Goal: Transaction & Acquisition: Book appointment/travel/reservation

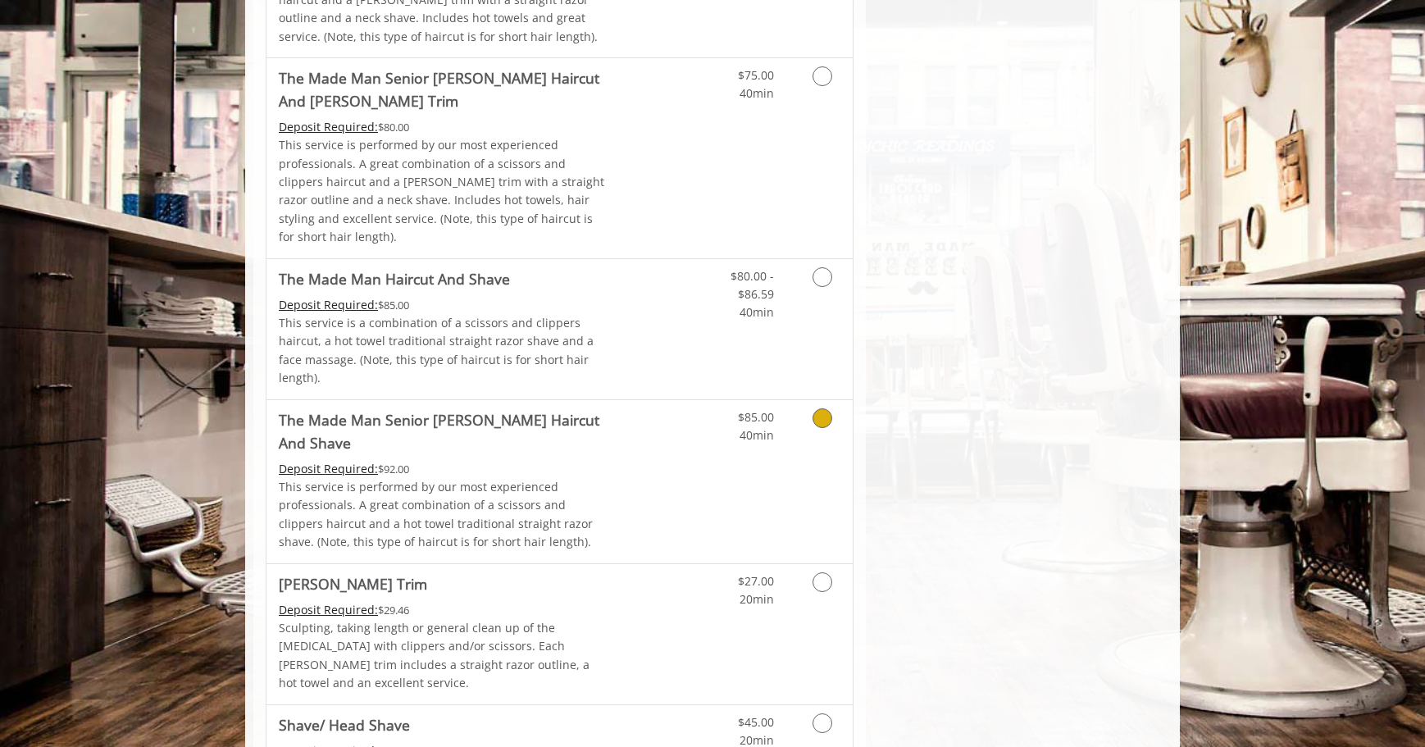
scroll to position [1558, 0]
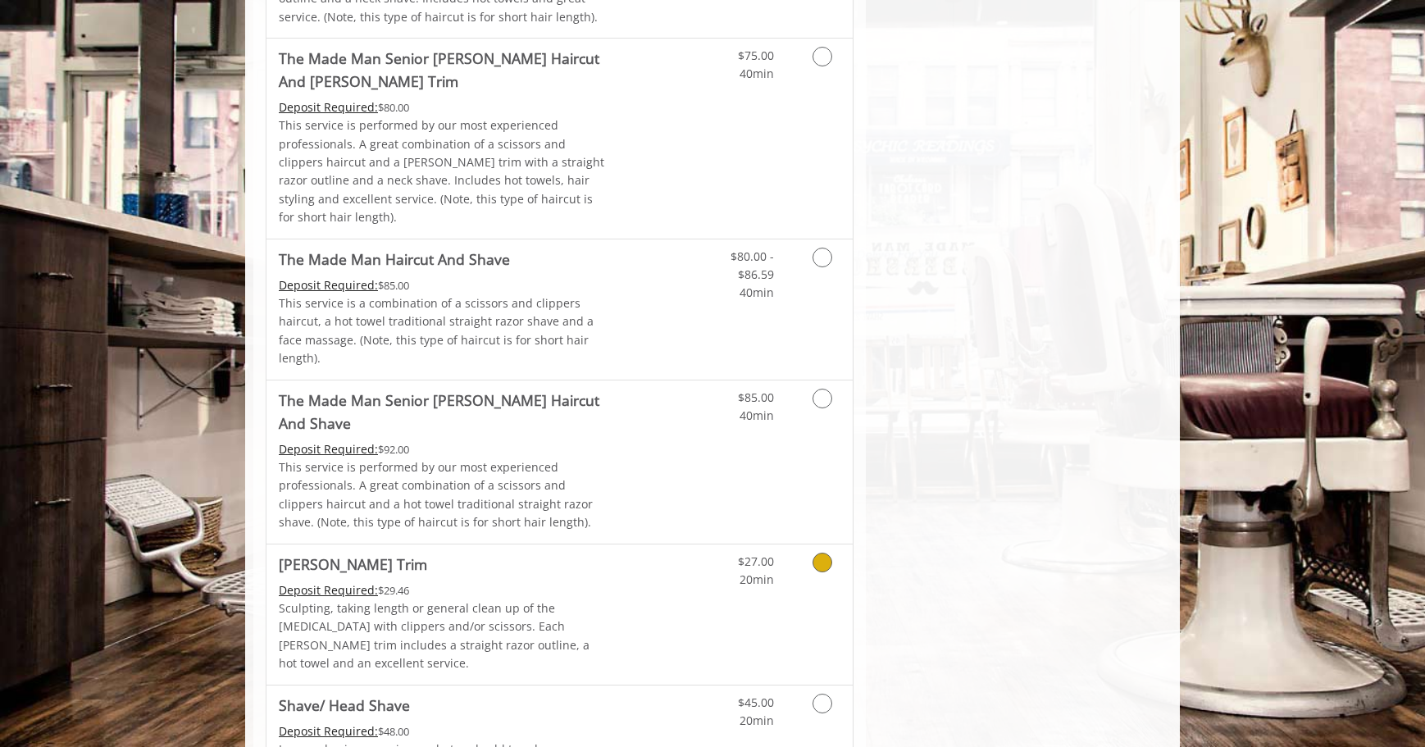
click at [828, 553] on icon "Grooming services" at bounding box center [823, 563] width 20 height 20
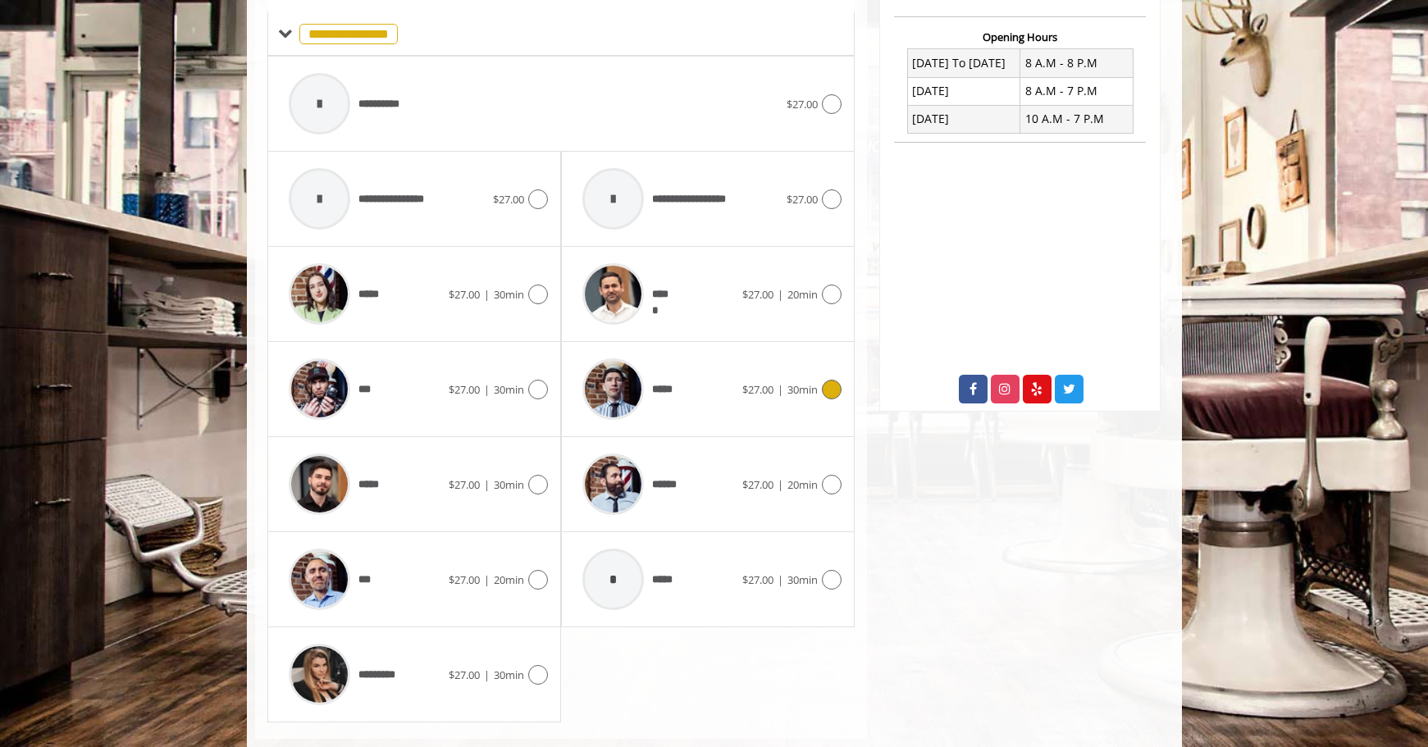
scroll to position [632, 0]
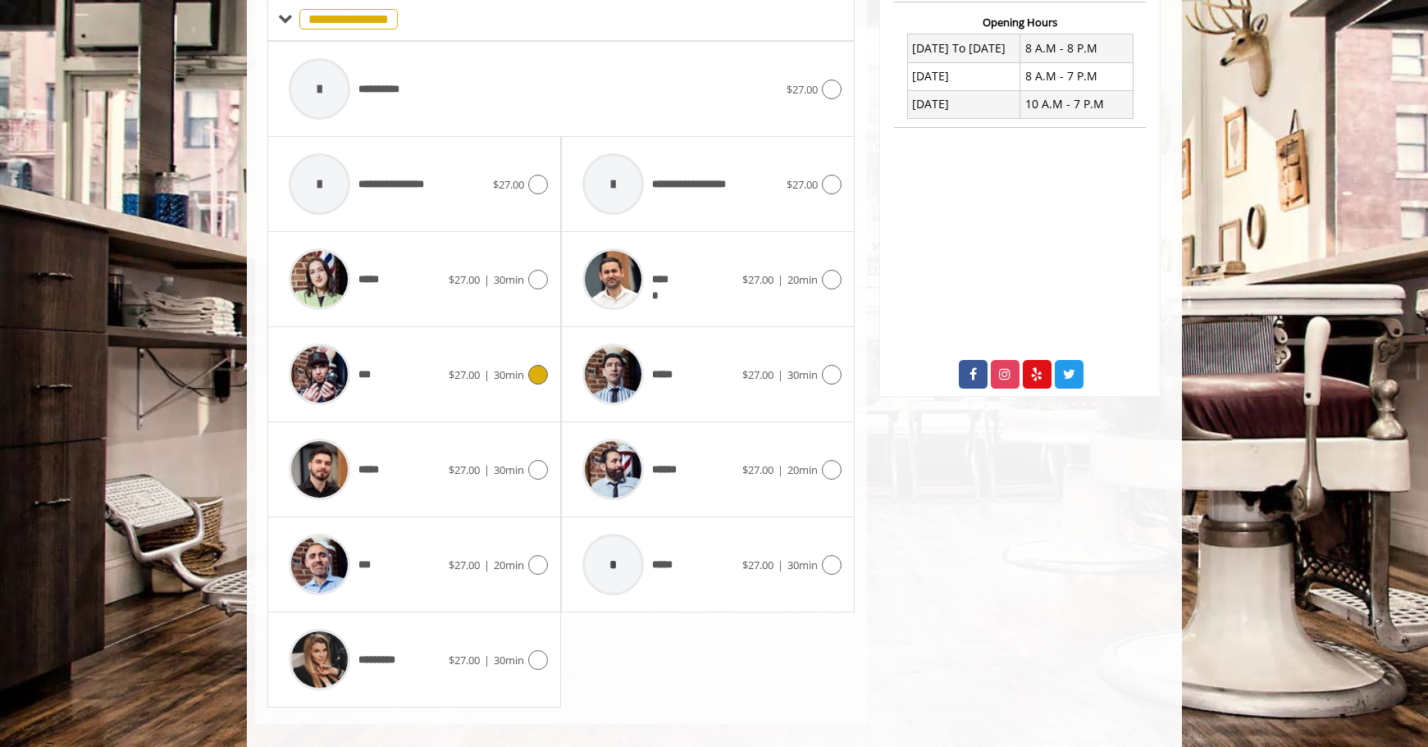
click at [534, 365] on icon at bounding box center [538, 375] width 20 height 20
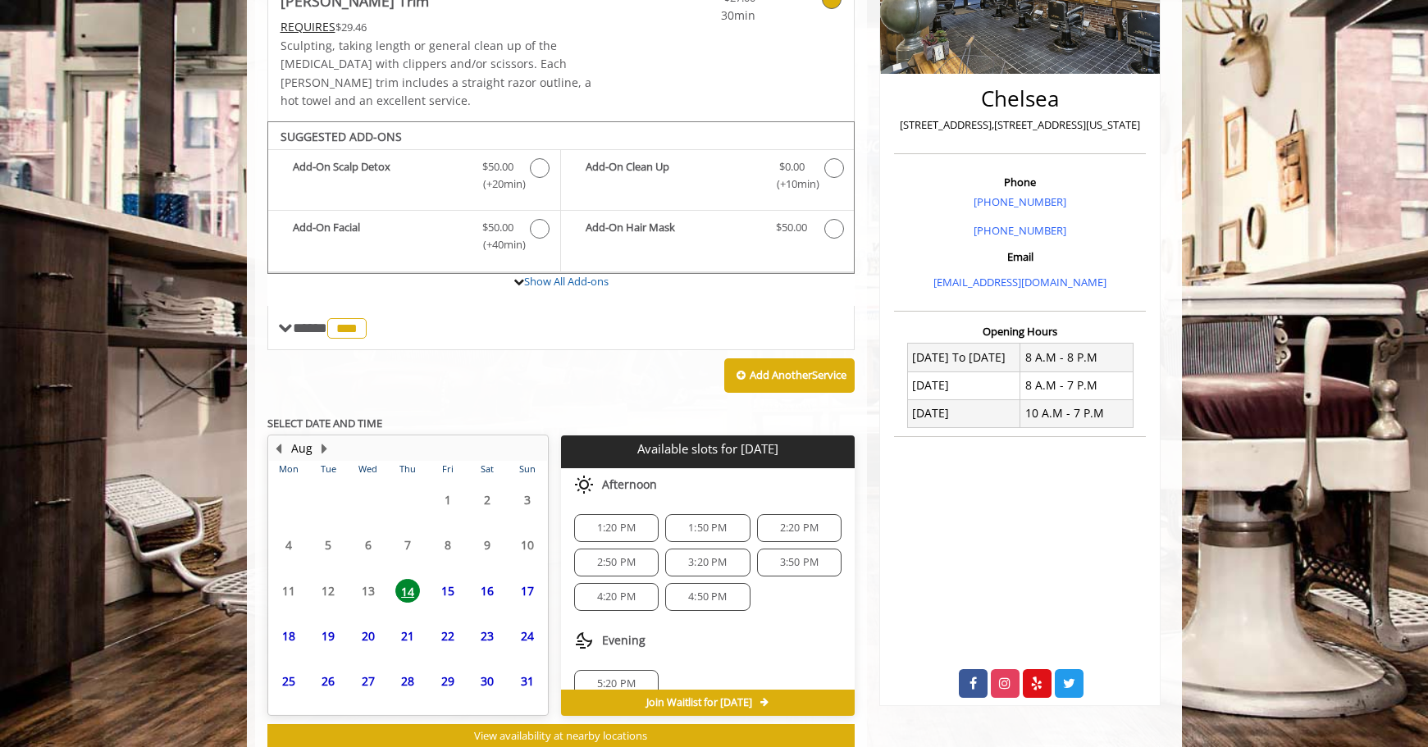
scroll to position [354, 0]
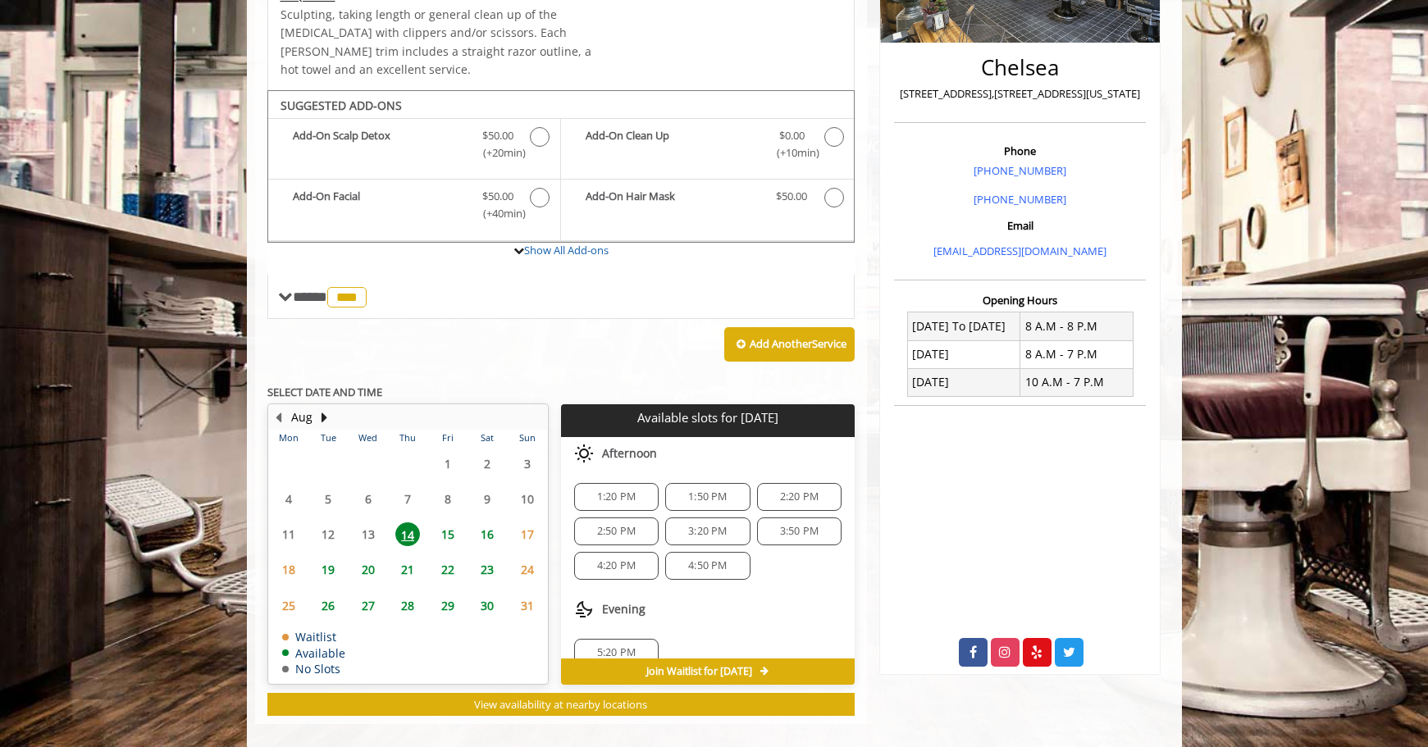
click at [444, 522] on span "15" at bounding box center [447, 534] width 25 height 24
click at [718, 551] on span "3:30 PM" at bounding box center [707, 557] width 39 height 13
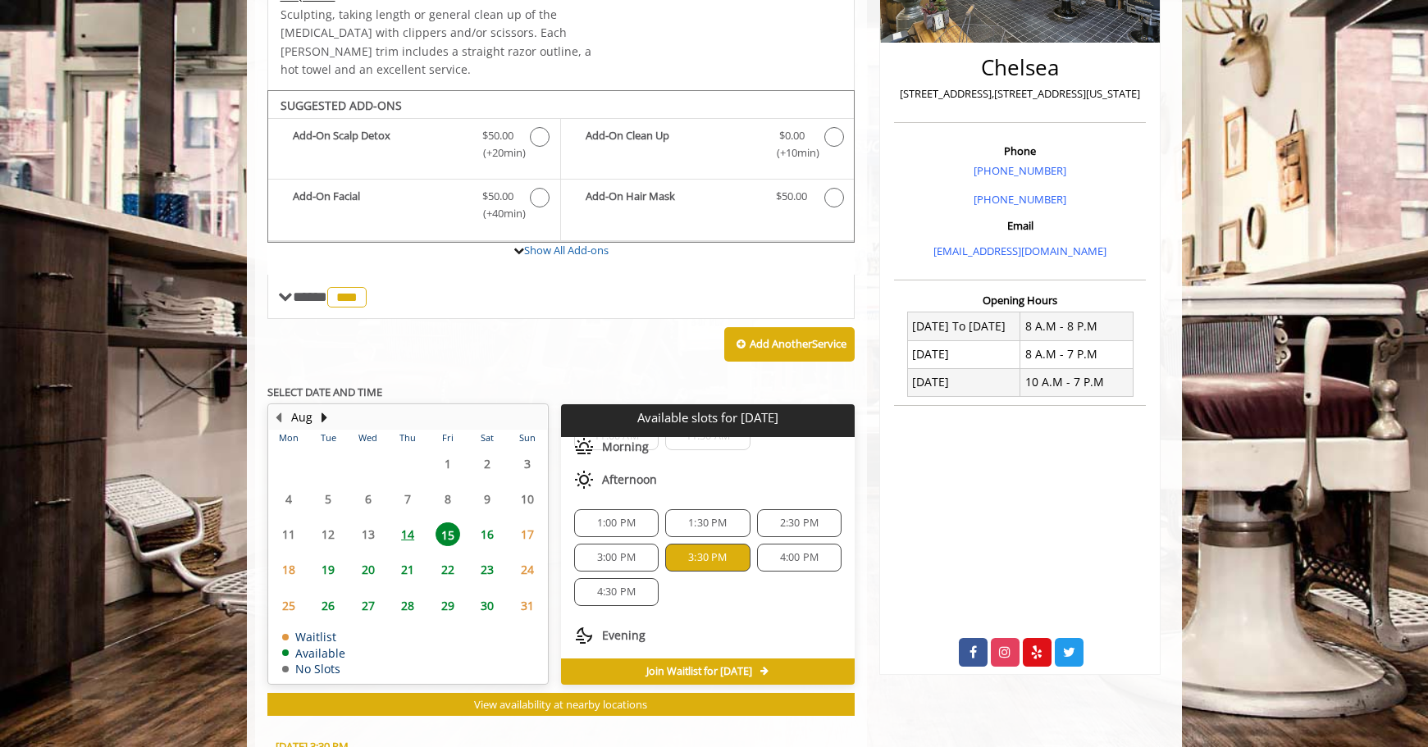
scroll to position [650, 0]
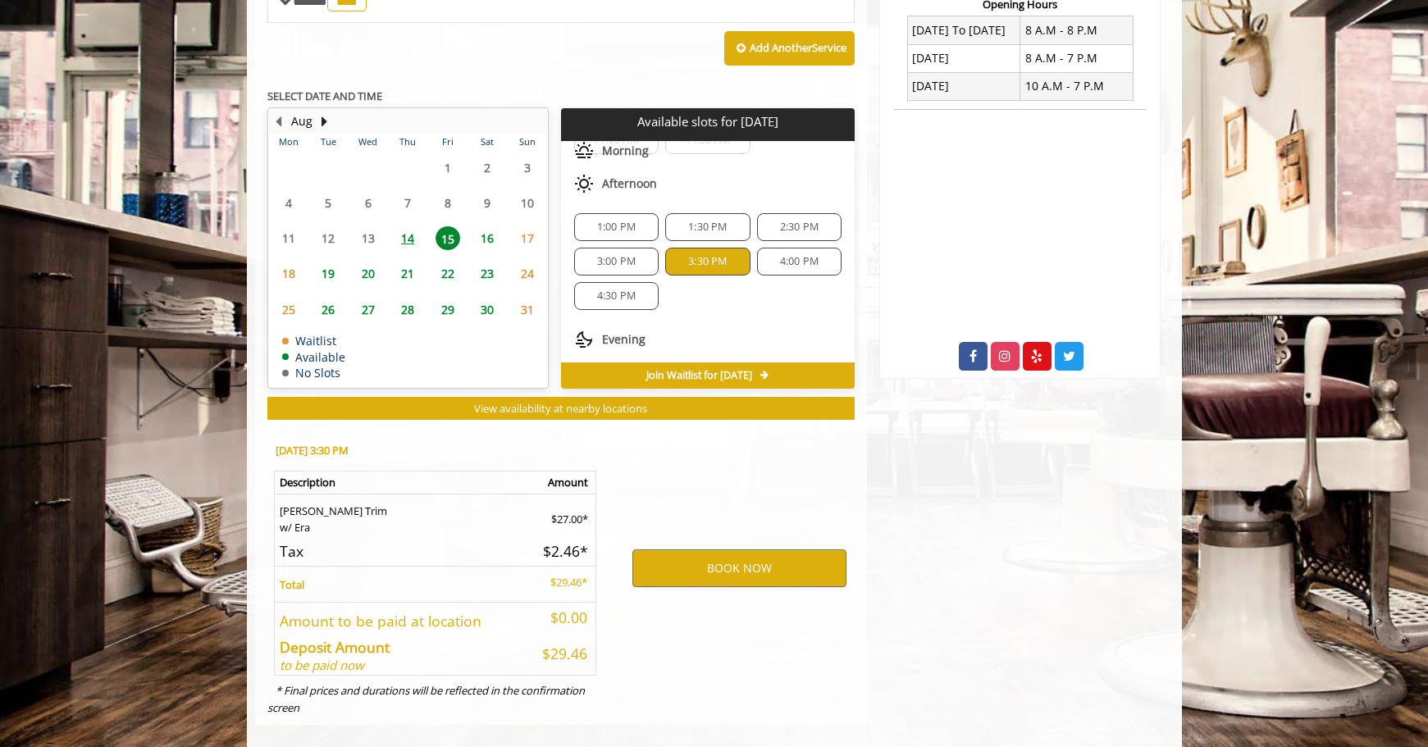
click at [799, 255] on span "4:00 PM" at bounding box center [799, 261] width 39 height 13
click at [731, 549] on button "BOOK NOW" at bounding box center [739, 568] width 214 height 38
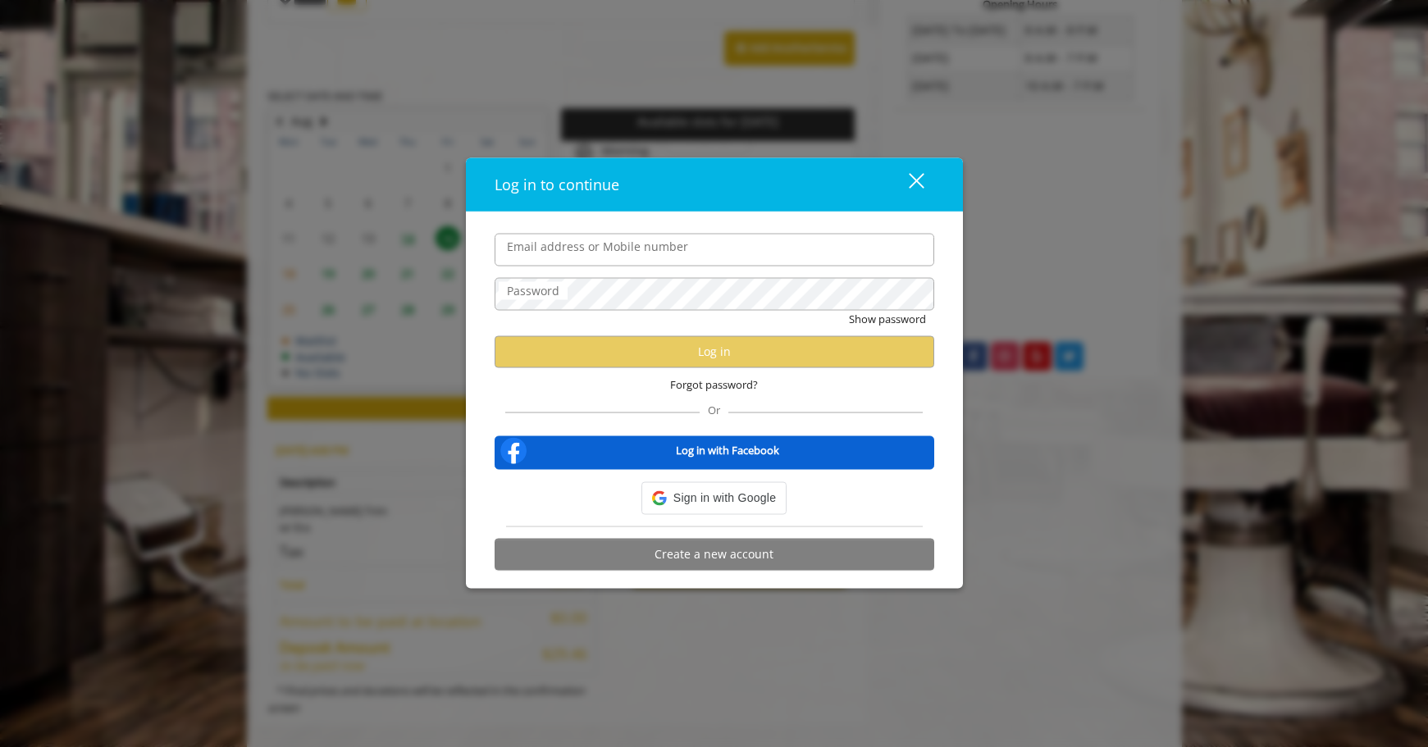
type input "**********"
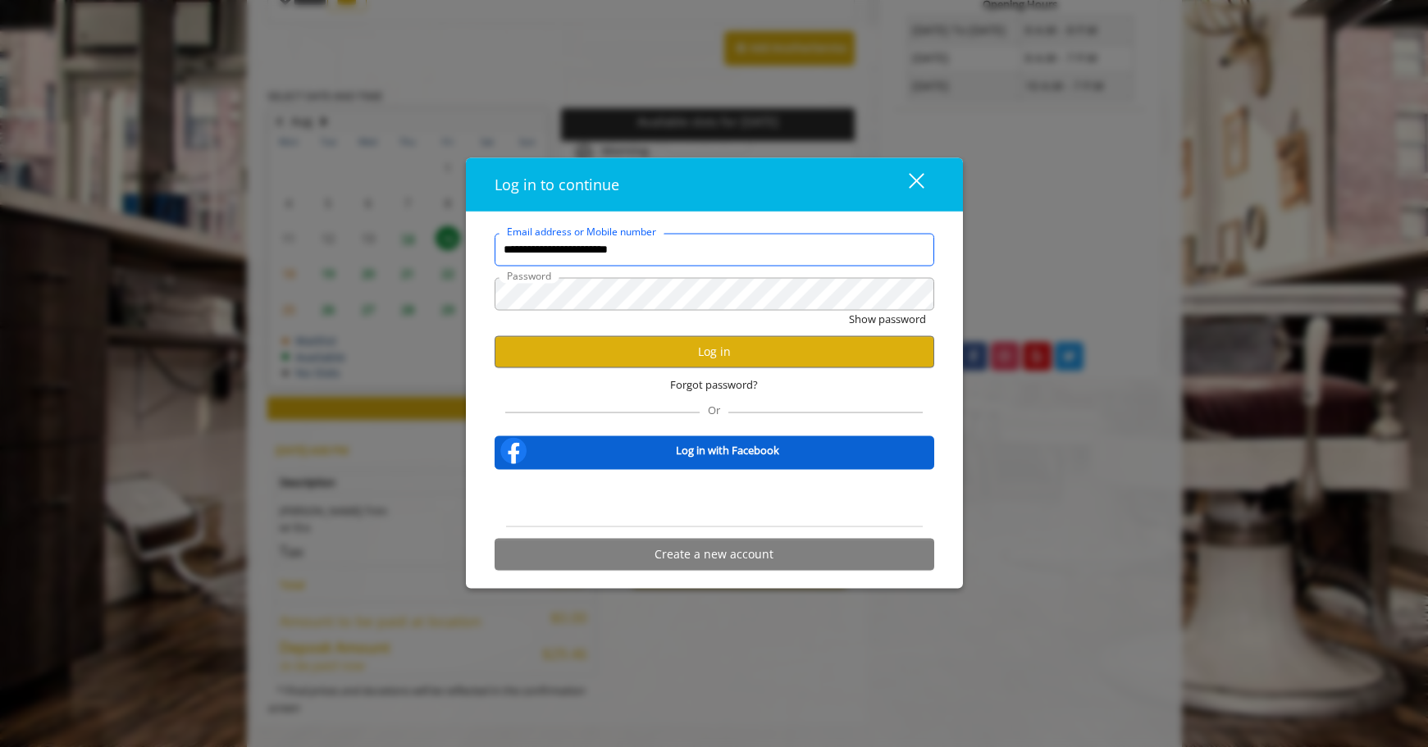
scroll to position [0, 0]
click at [693, 349] on button "Log in" at bounding box center [715, 351] width 440 height 32
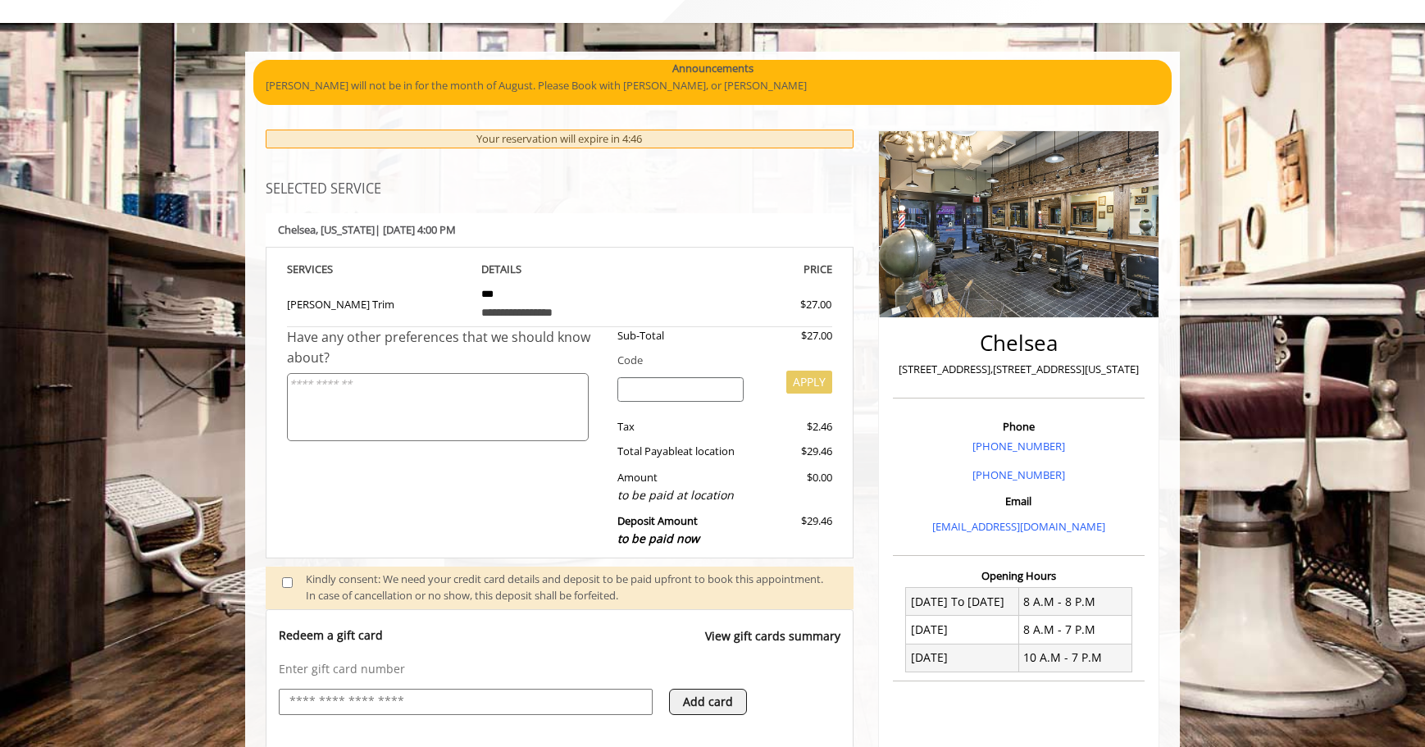
scroll to position [571, 0]
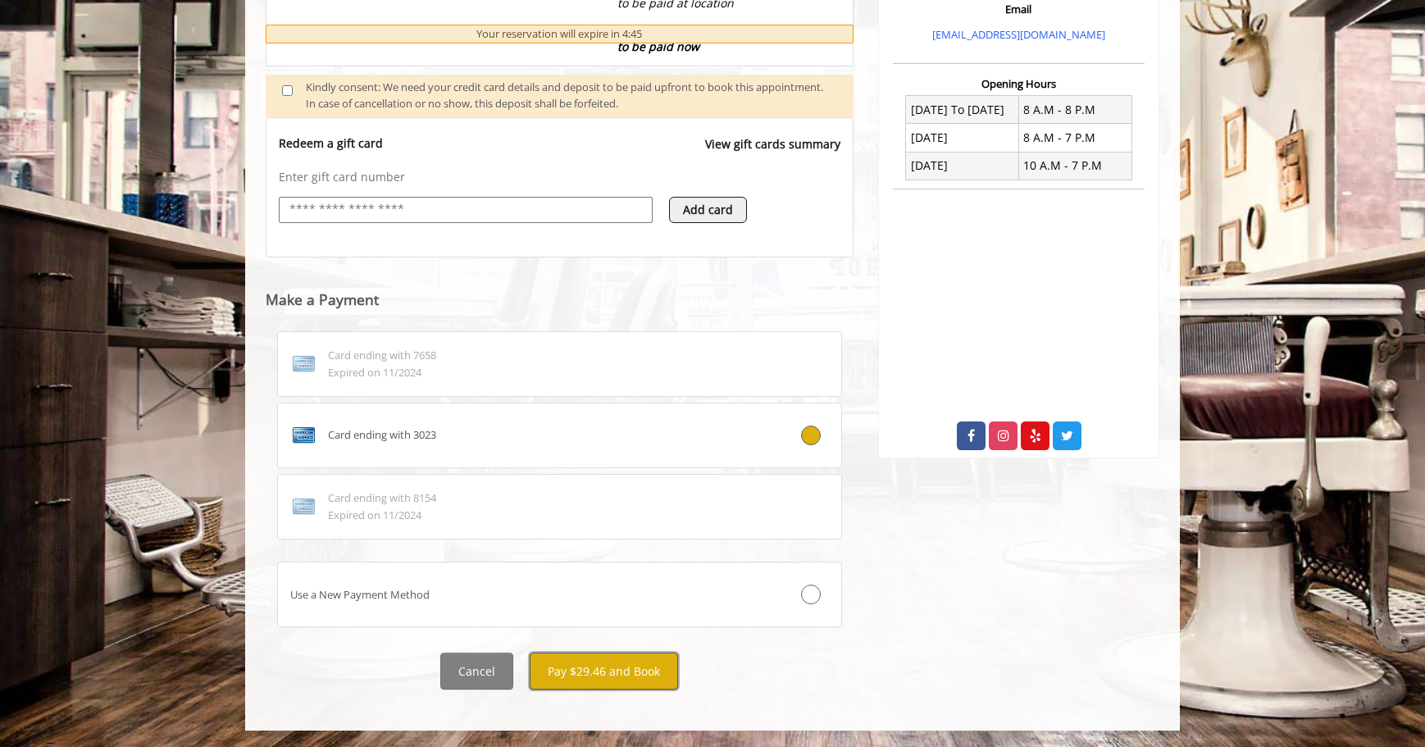
click at [631, 681] on button "Pay $29.46 and Book" at bounding box center [604, 671] width 148 height 37
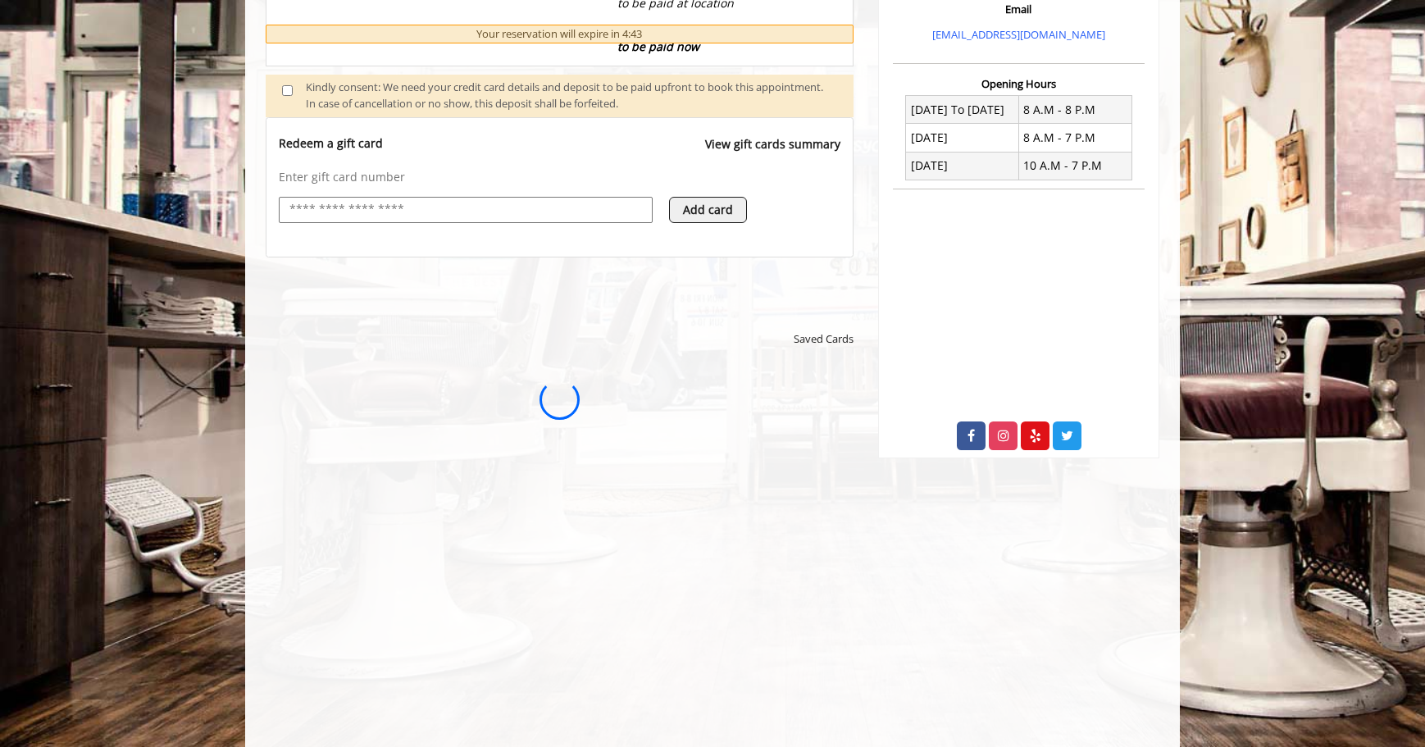
scroll to position [0, 0]
